Goal: Check status: Check status

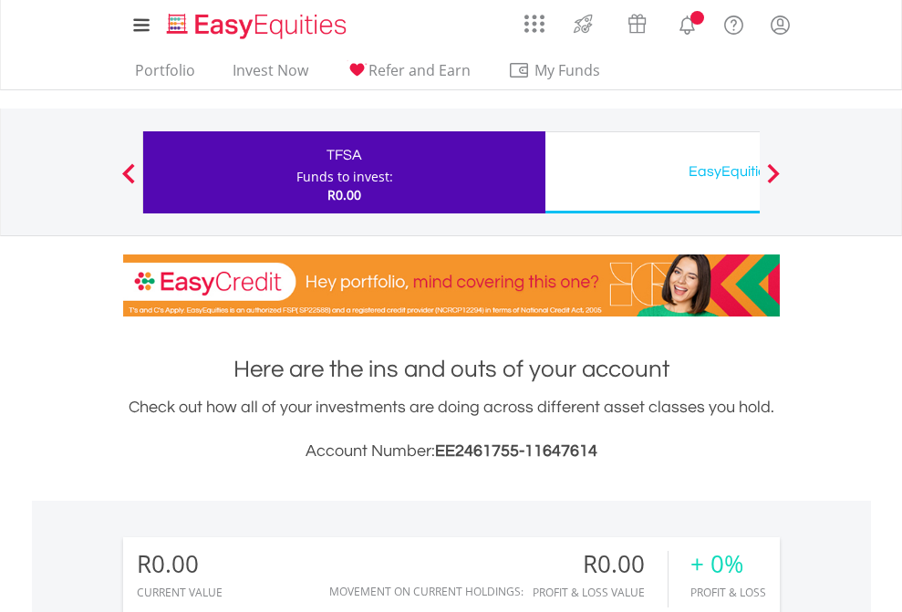
scroll to position [175, 286]
click at [296, 172] on div "Funds to invest:" at bounding box center [344, 177] width 97 height 18
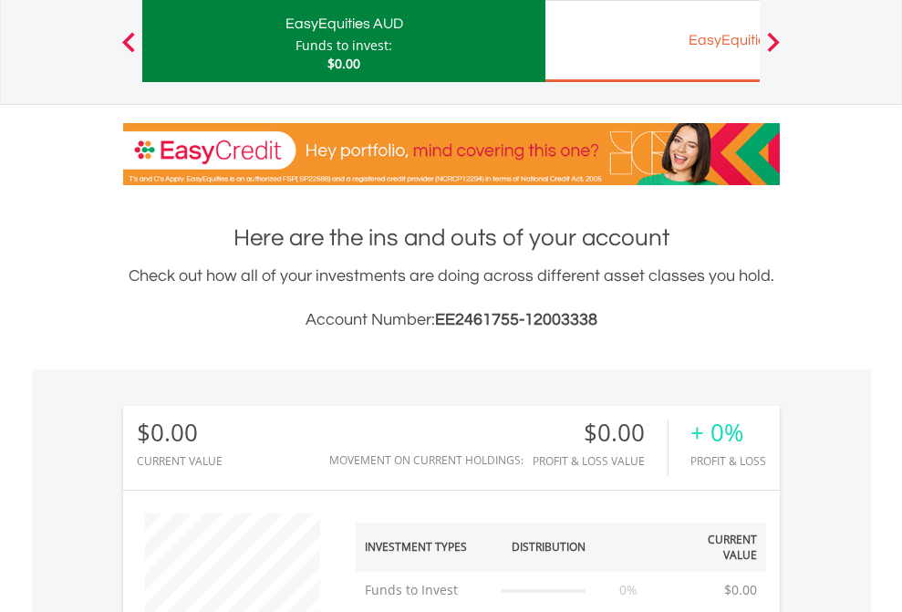
click at [652, 41] on div "EasyEquities EUR" at bounding box center [746, 40] width 380 height 26
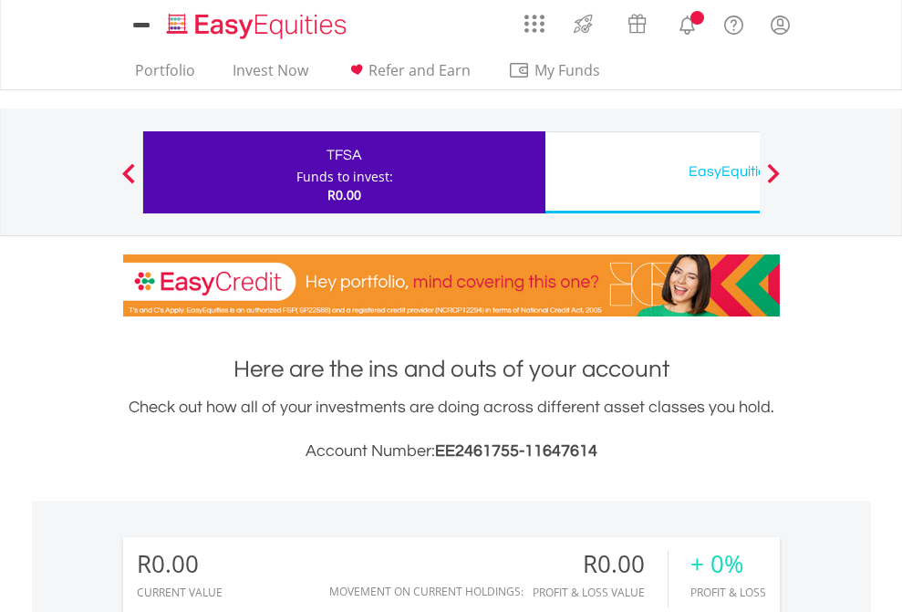
scroll to position [175, 286]
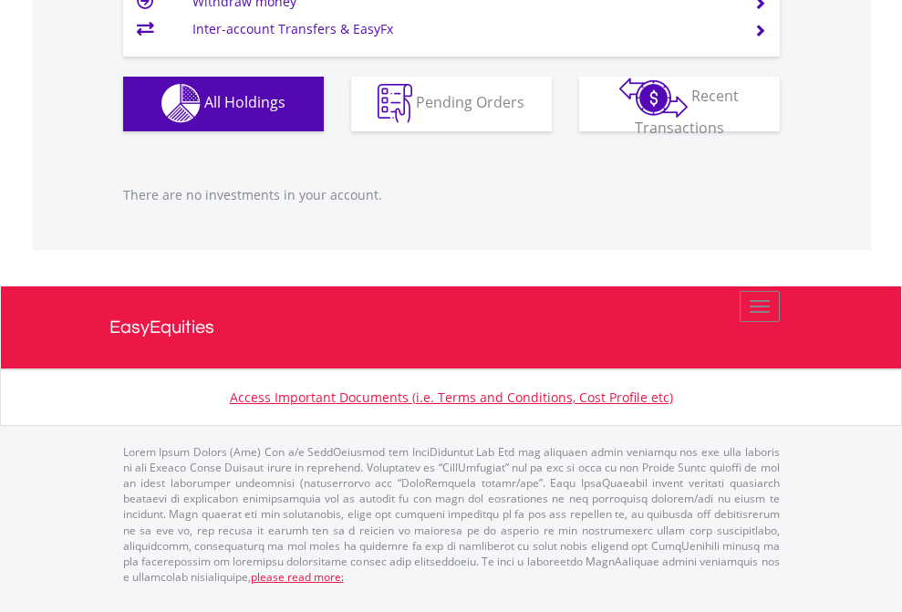
scroll to position [1805, 0]
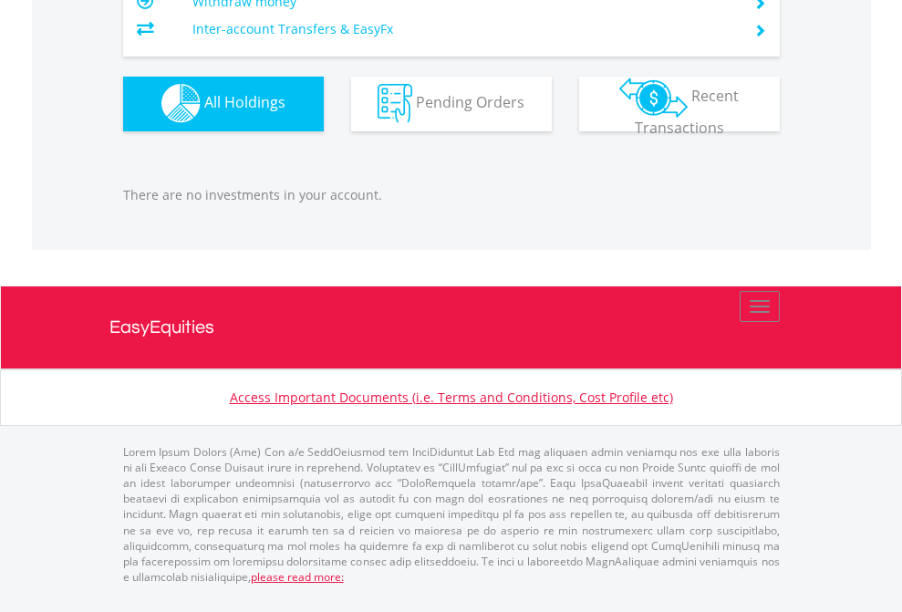
scroll to position [175, 286]
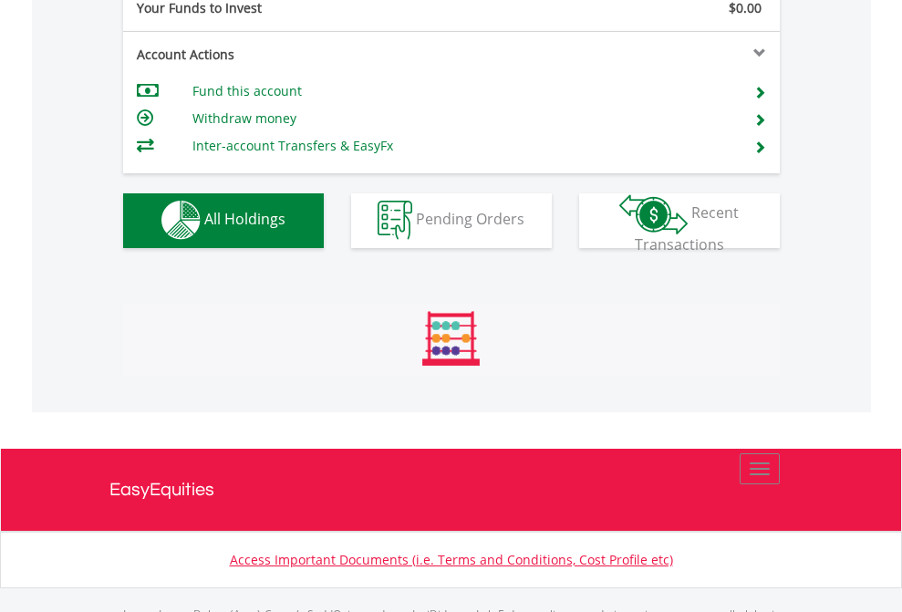
scroll to position [1805, 0]
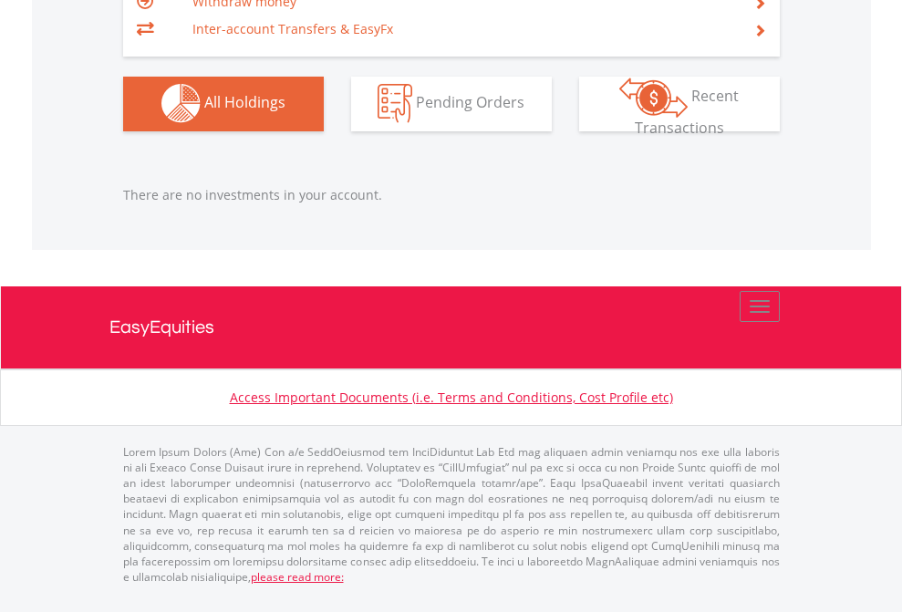
scroll to position [175, 286]
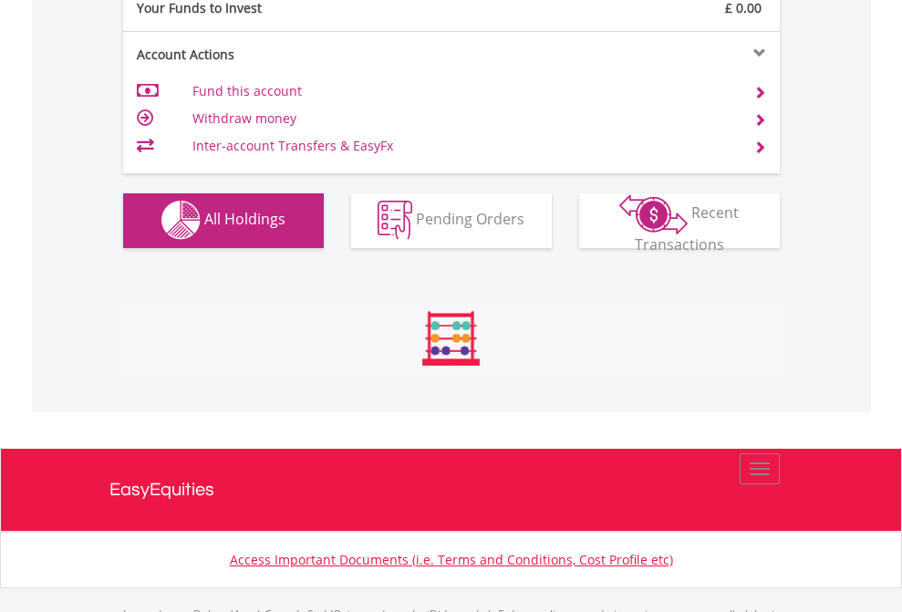
scroll to position [1805, 0]
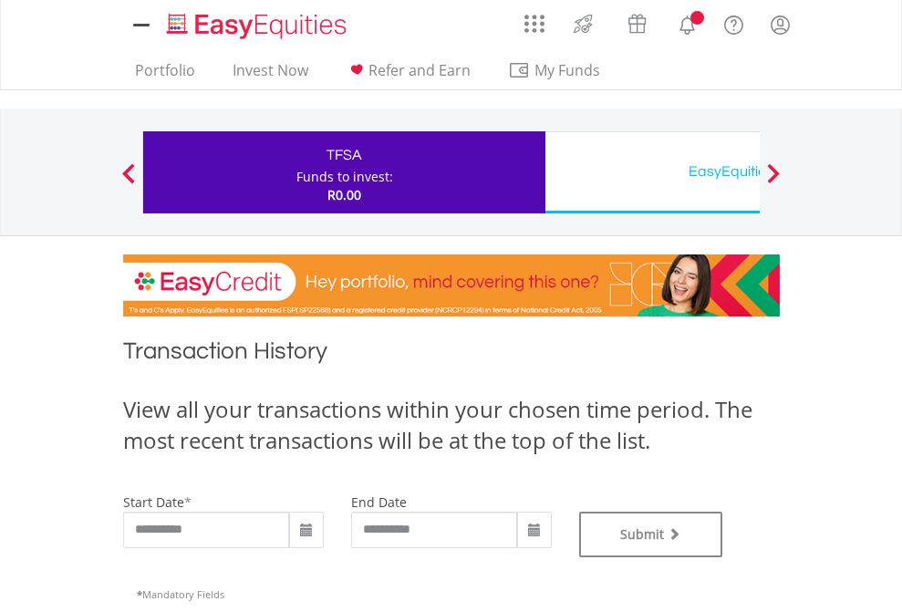
type input "**********"
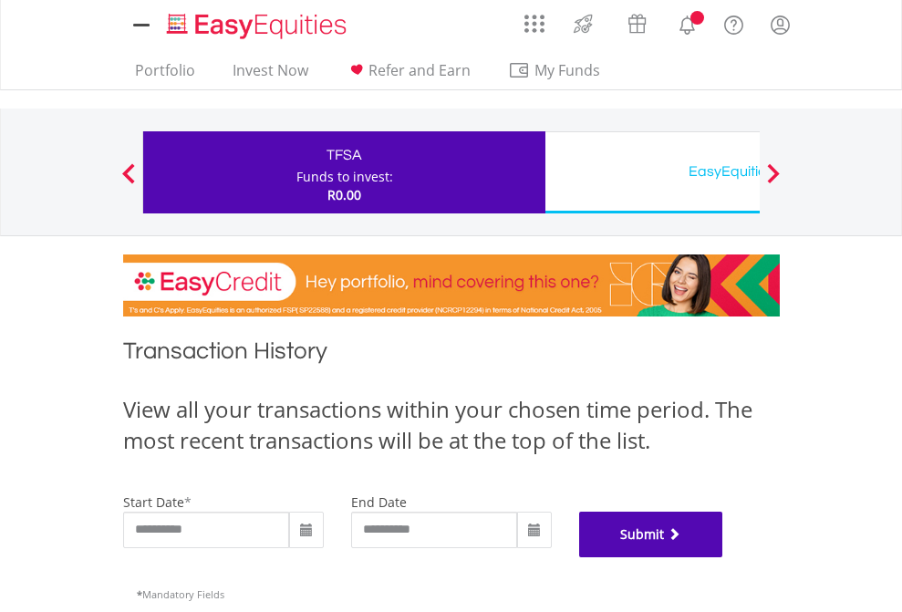
click at [723, 557] on button "Submit" at bounding box center [651, 534] width 144 height 46
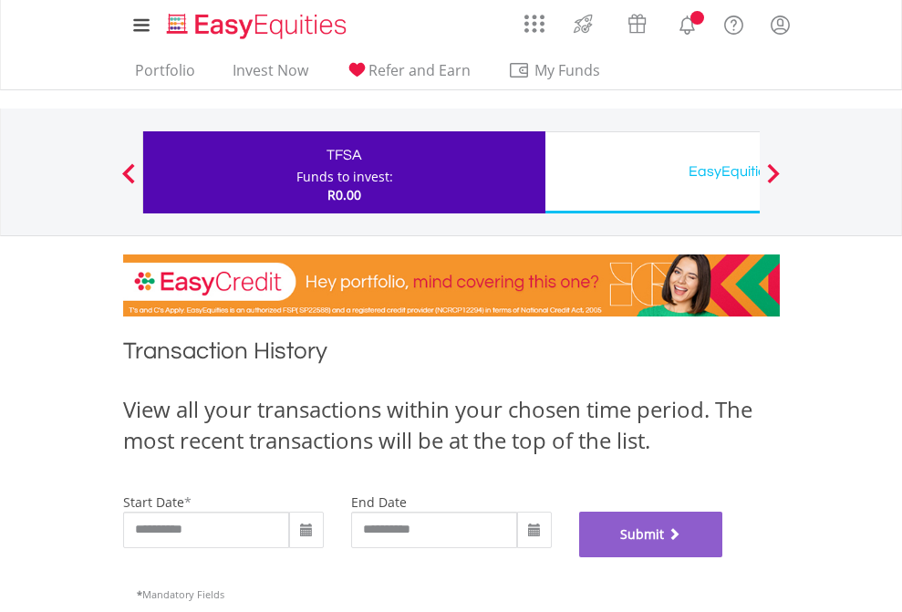
scroll to position [739, 0]
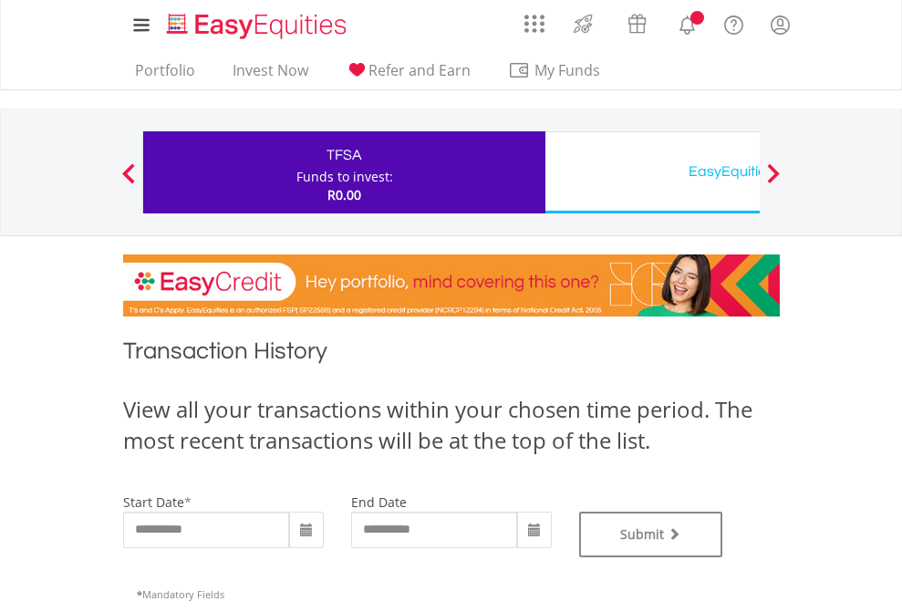
click at [652, 172] on div "EasyEquities USD" at bounding box center [746, 172] width 380 height 26
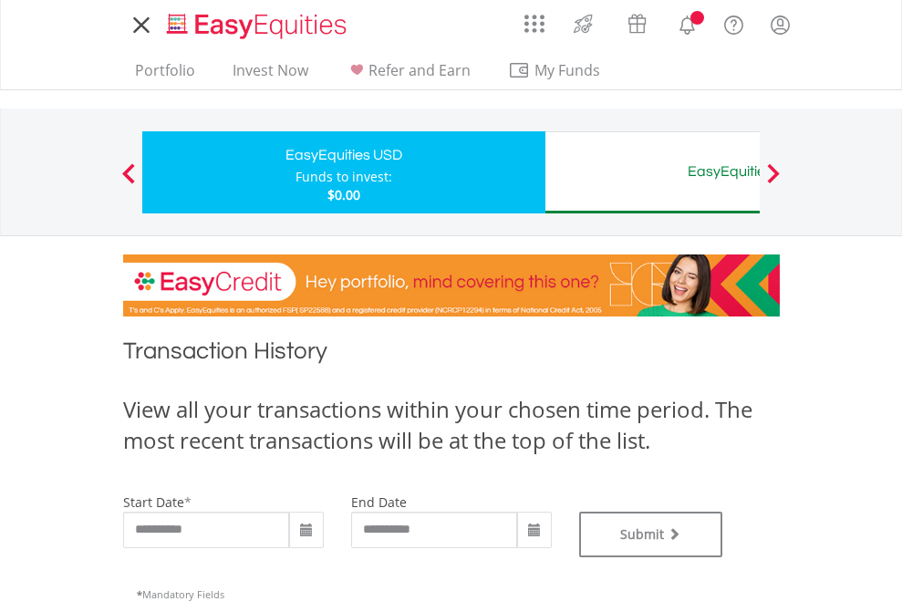
type input "**********"
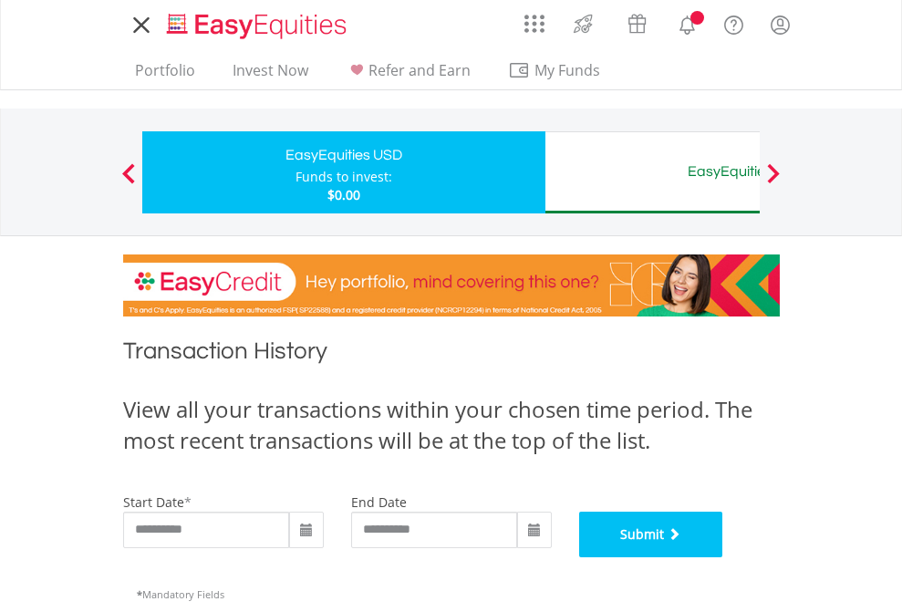
click at [723, 557] on button "Submit" at bounding box center [651, 534] width 144 height 46
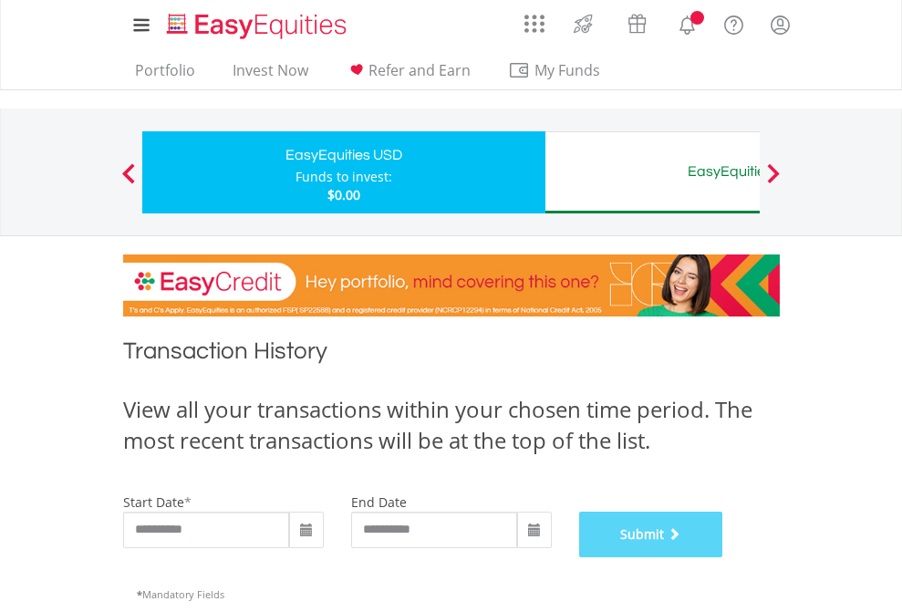
scroll to position [739, 0]
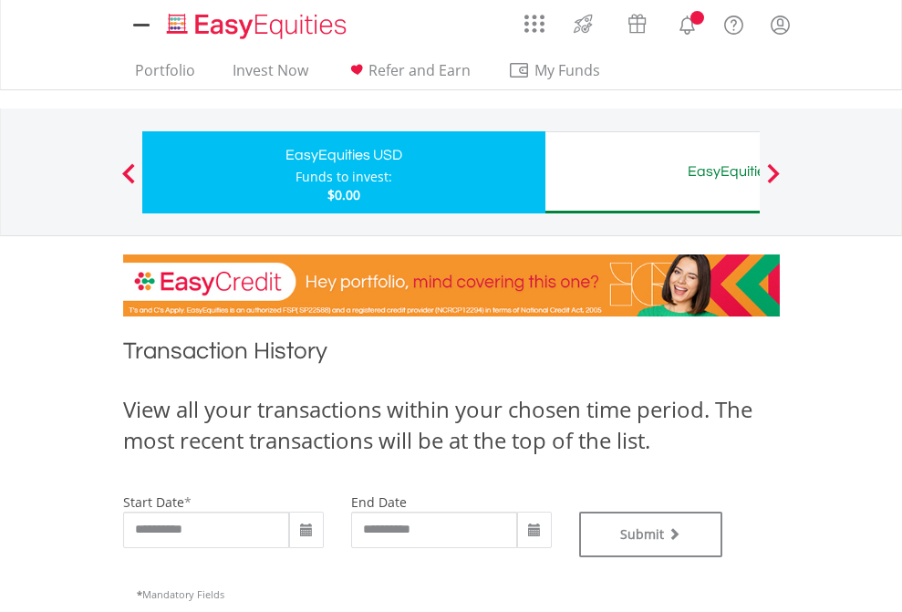
click at [652, 172] on div "EasyEquities AUD" at bounding box center [746, 172] width 380 height 26
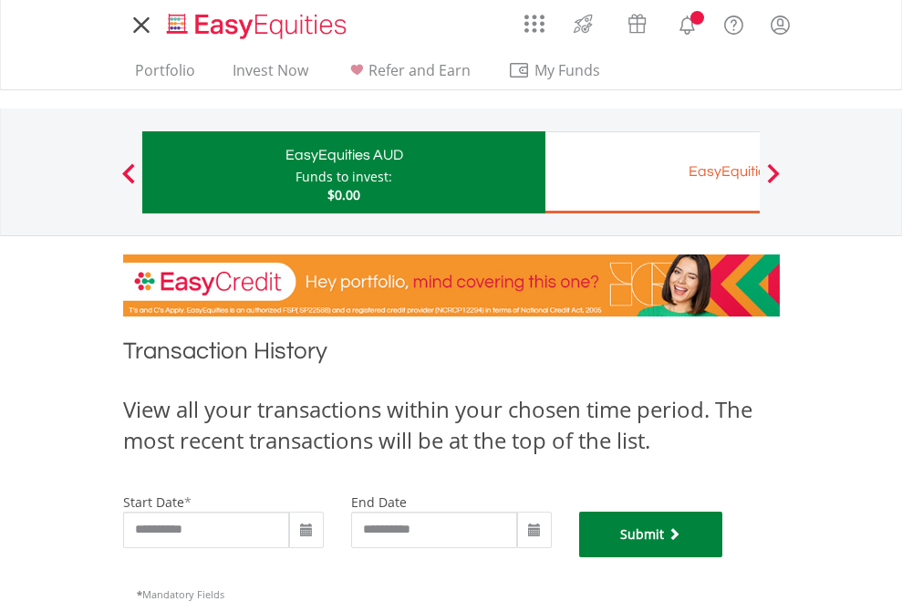
click at [723, 557] on button "Submit" at bounding box center [651, 534] width 144 height 46
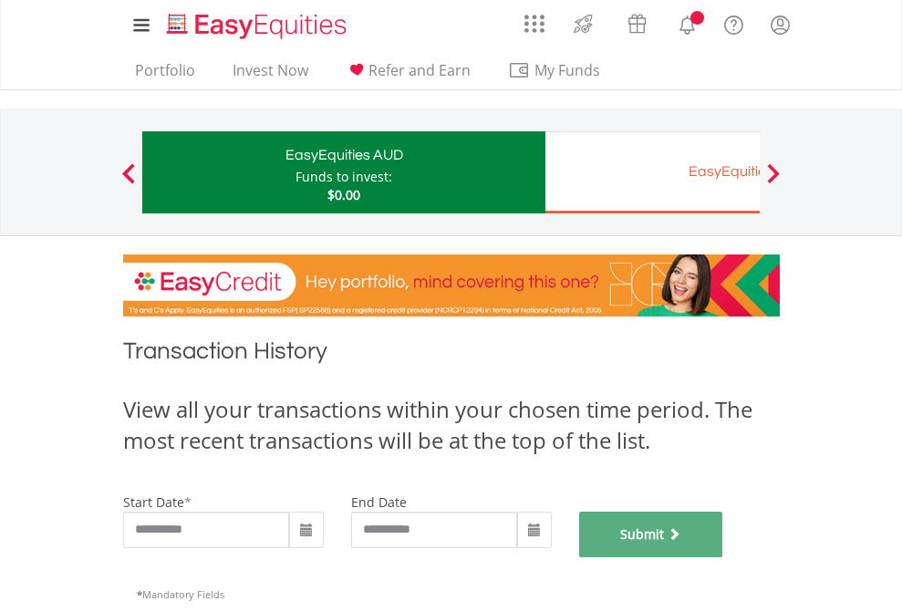
scroll to position [739, 0]
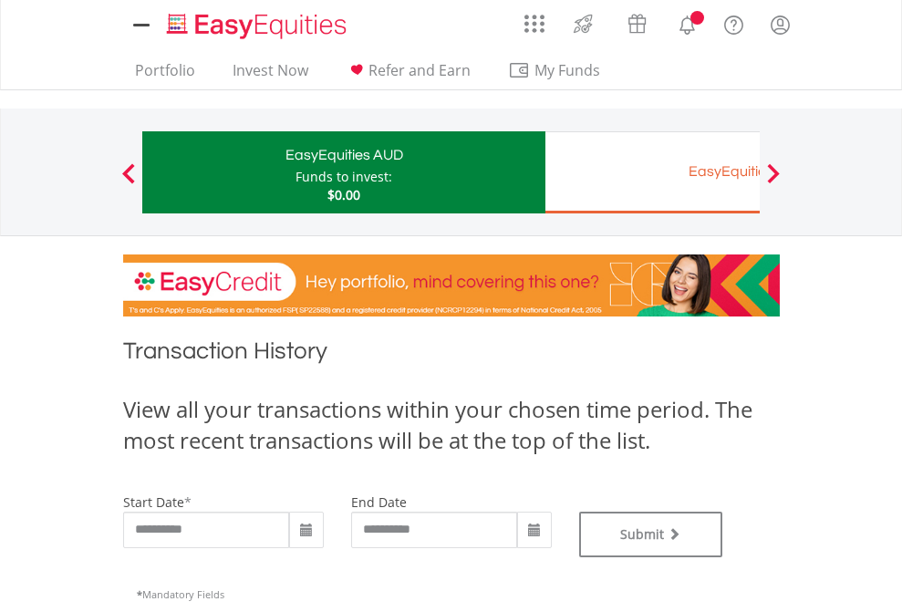
click at [652, 172] on div "EasyEquities EUR" at bounding box center [746, 172] width 380 height 26
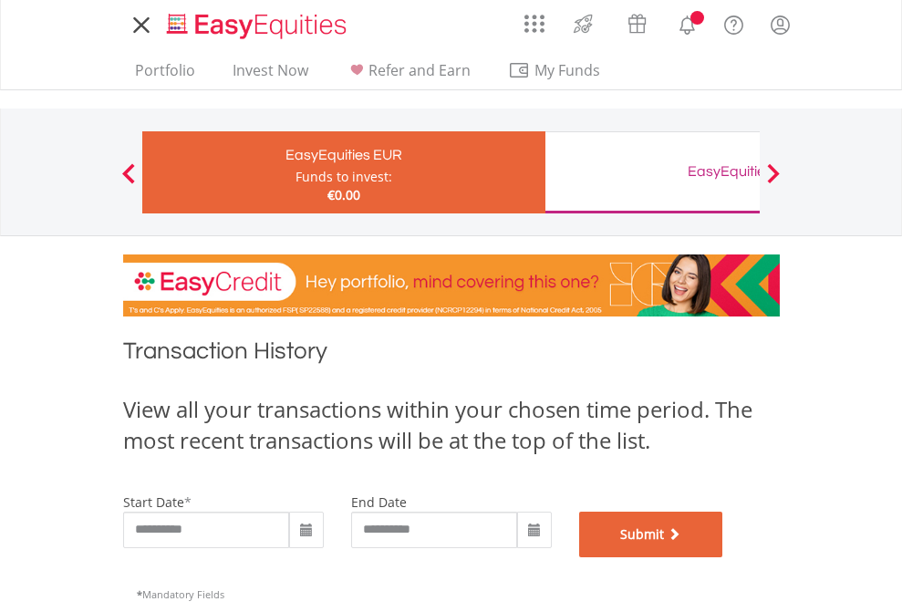
click at [723, 557] on button "Submit" at bounding box center [651, 534] width 144 height 46
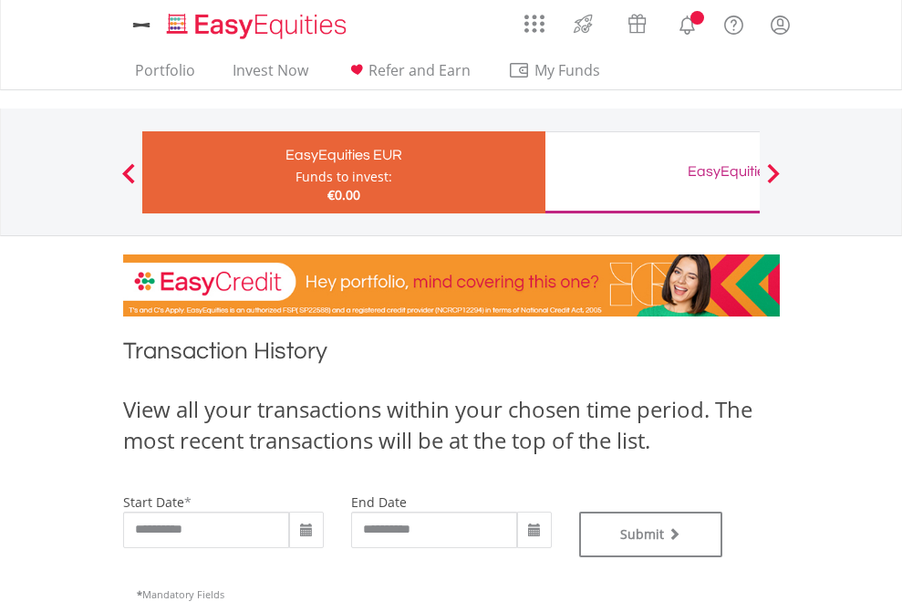
click at [652, 172] on div "EasyEquities GBP" at bounding box center [746, 172] width 380 height 26
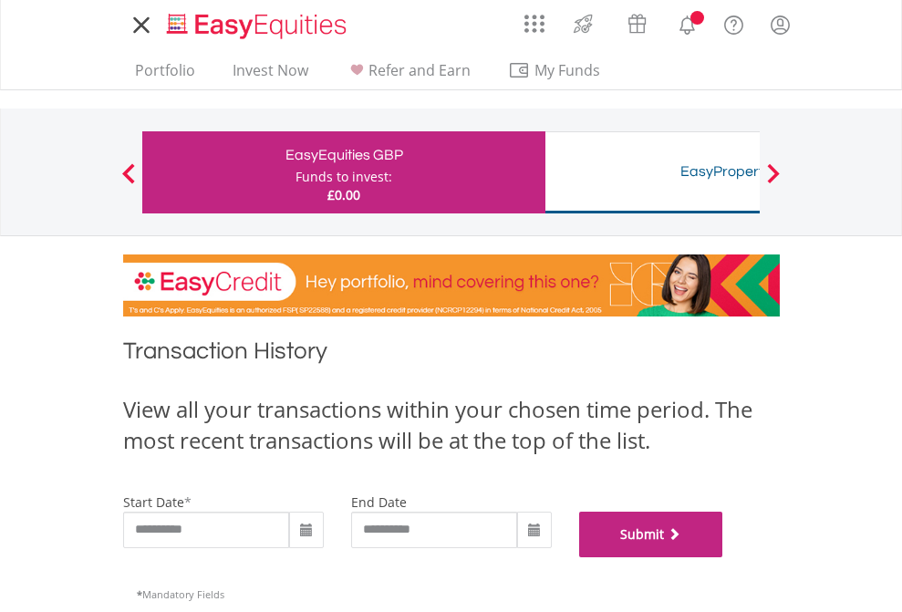
click at [723, 557] on button "Submit" at bounding box center [651, 534] width 144 height 46
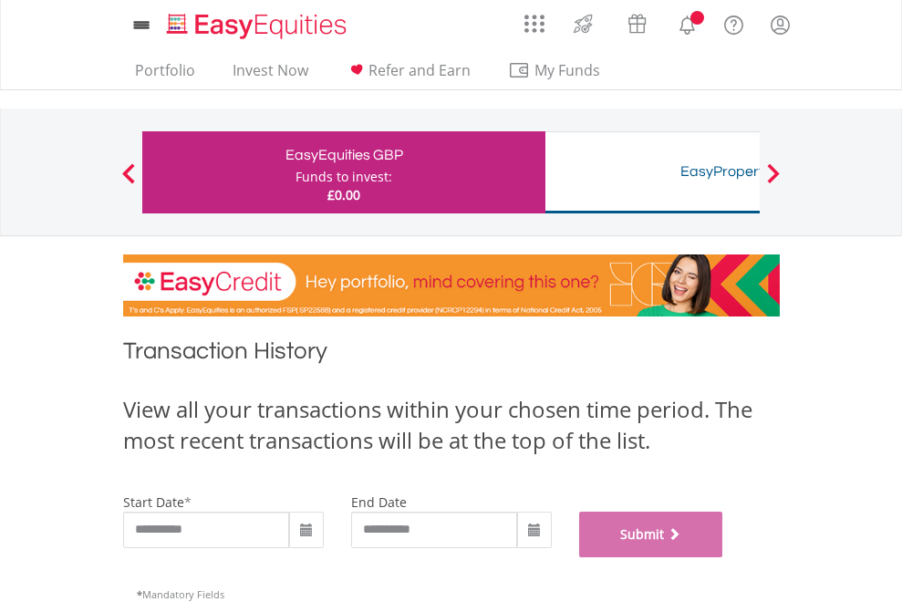
scroll to position [739, 0]
